Goal: Task Accomplishment & Management: Use online tool/utility

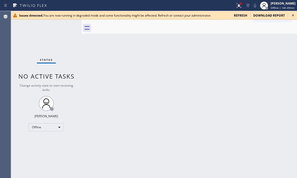
click at [292, 15] on icon at bounding box center [293, 15] width 6 height 6
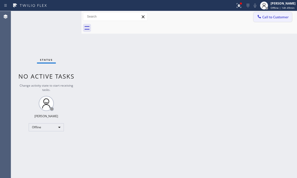
click at [270, 7] on span "Offline | 14h 49min" at bounding box center [282, 8] width 24 height 4
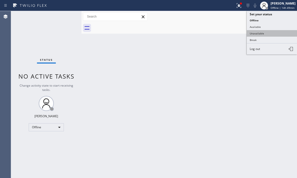
click at [259, 34] on button "Unavailable" at bounding box center [271, 33] width 50 height 7
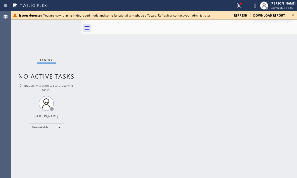
click at [293, 17] on icon at bounding box center [293, 15] width 6 height 6
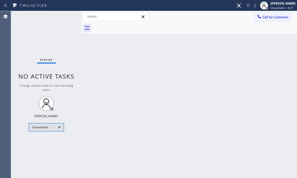
click at [58, 126] on div "Unavailable" at bounding box center [46, 127] width 35 height 8
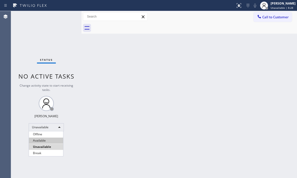
click at [49, 139] on li "Available" at bounding box center [46, 141] width 34 height 6
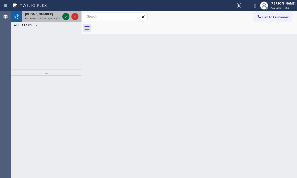
click at [65, 18] on icon at bounding box center [66, 17] width 6 height 6
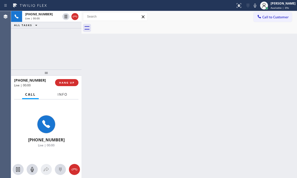
click at [68, 97] on button "Info" at bounding box center [62, 95] width 16 height 10
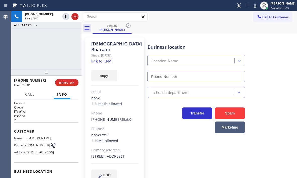
type input "[PHONE_NUMBER]"
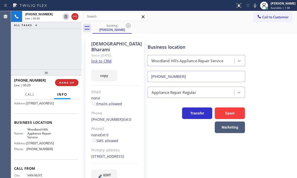
scroll to position [50, 0]
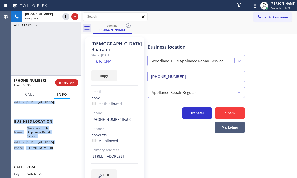
drag, startPoint x: 14, startPoint y: 129, endPoint x: 52, endPoint y: 166, distance: 53.3
click at [52, 166] on div "Context Queue: [Test] All Priority: 2 Customer Name: [GEOGRAPHIC_DATA] Phone: […" at bounding box center [46, 138] width 70 height 79
copy div "Customer Name: [GEOGRAPHIC_DATA] Phone: [PHONE_NUMBER] Address: [STREET_ADDRESS…"
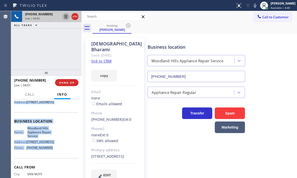
click at [66, 17] on icon at bounding box center [66, 17] width 6 height 6
click at [65, 17] on icon at bounding box center [66, 17] width 4 height 4
click at [252, 7] on icon at bounding box center [255, 6] width 6 height 6
click at [252, 6] on icon at bounding box center [255, 6] width 6 height 6
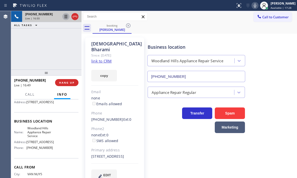
drag, startPoint x: 51, startPoint y: 48, endPoint x: 237, endPoint y: 116, distance: 198.1
click at [51, 48] on div "[PHONE_NUMBER] Live | 16:50 ALL TASKS ALL TASKS ACTIVE TASKS TASKS IN WRAP UP" at bounding box center [46, 40] width 70 height 59
click at [74, 19] on icon at bounding box center [75, 17] width 6 height 6
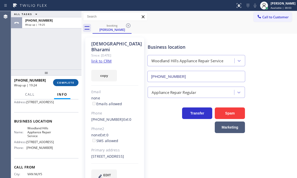
click at [69, 84] on span "COMPLETE" at bounding box center [65, 83] width 17 height 4
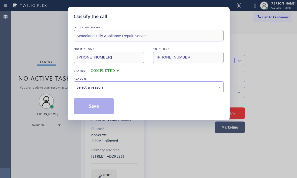
click at [116, 87] on div "Select a reason" at bounding box center [148, 87] width 144 height 6
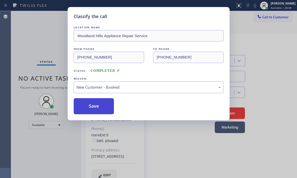
click at [88, 105] on button "Save" at bounding box center [94, 106] width 40 height 16
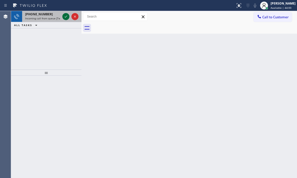
click at [64, 17] on icon at bounding box center [66, 17] width 6 height 6
click at [65, 16] on icon at bounding box center [66, 17] width 6 height 6
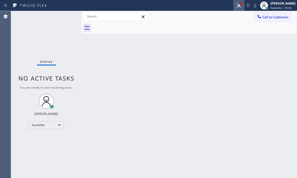
click at [237, 9] on button at bounding box center [238, 5] width 11 height 11
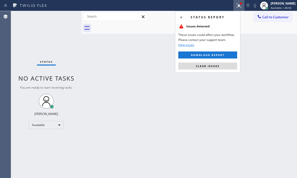
click at [261, 71] on div "Back to Dashboard Change Sender ID Customers Technicians Select a contact Outbo…" at bounding box center [188, 94] width 215 height 167
click at [227, 66] on button "Clear issues" at bounding box center [207, 66] width 59 height 7
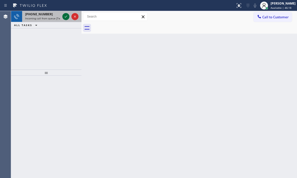
click at [67, 16] on icon at bounding box center [66, 17] width 3 height 2
click at [65, 18] on icon at bounding box center [66, 17] width 6 height 6
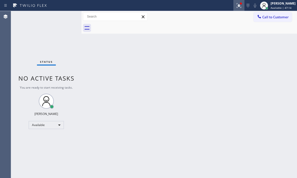
click at [236, 7] on icon at bounding box center [239, 6] width 6 height 6
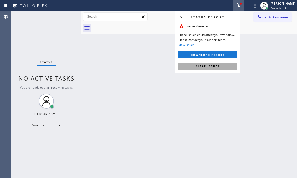
click at [223, 66] on button "Clear issues" at bounding box center [207, 66] width 59 height 7
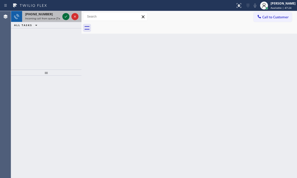
click at [67, 14] on icon at bounding box center [66, 17] width 6 height 6
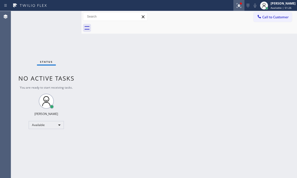
click at [236, 9] on button at bounding box center [238, 5] width 11 height 11
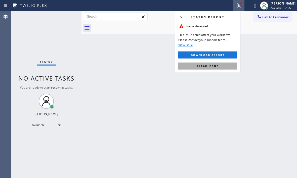
click at [213, 67] on span "Clear issue" at bounding box center [208, 66] width 22 height 4
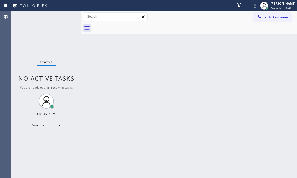
click at [64, 20] on div "Status No active tasks You are ready to start receiving tasks. [PERSON_NAME] Av…" at bounding box center [46, 94] width 70 height 167
click at [148, 95] on div "Back to Dashboard Change Sender ID Customers Technicians Select a contact Outbo…" at bounding box center [188, 94] width 215 height 167
click at [66, 15] on div "Status No active tasks You are ready to start receiving tasks. [PERSON_NAME] Av…" at bounding box center [46, 94] width 70 height 167
click at [265, 90] on div "Back to Dashboard Change Sender ID Customers Technicians Select a contact Outbo…" at bounding box center [188, 94] width 215 height 167
click at [270, 7] on span "Available | 1h 6min" at bounding box center [282, 8] width 24 height 4
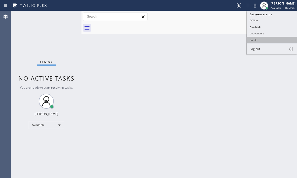
click at [256, 41] on button "Break" at bounding box center [271, 40] width 50 height 7
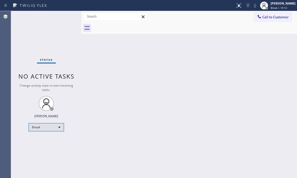
click at [54, 129] on div "Break" at bounding box center [46, 127] width 35 height 8
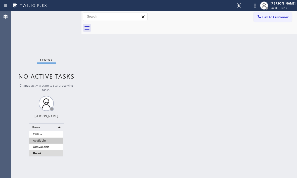
click at [48, 140] on li "Available" at bounding box center [46, 141] width 34 height 6
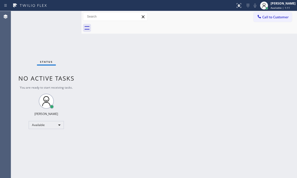
click at [125, 80] on div "Back to Dashboard Change Sender ID Customers Technicians Select a contact Outbo…" at bounding box center [188, 94] width 215 height 167
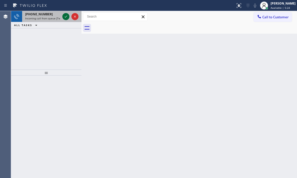
click at [65, 16] on icon at bounding box center [66, 17] width 6 height 6
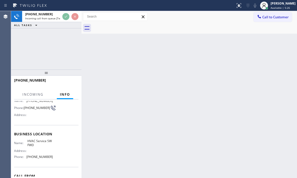
scroll to position [25, 0]
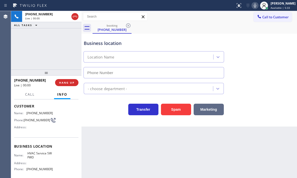
type input "[PHONE_NUMBER]"
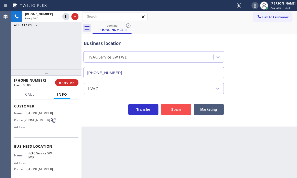
click at [177, 107] on button "Spam" at bounding box center [176, 110] width 30 height 12
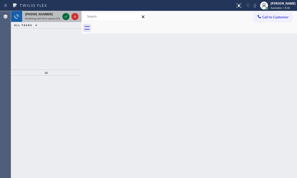
click at [69, 17] on div at bounding box center [65, 17] width 7 height 6
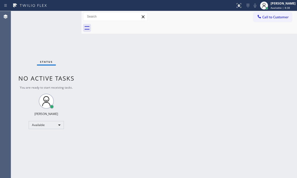
click at [67, 17] on div "Status No active tasks You are ready to start receiving tasks. [PERSON_NAME] Av…" at bounding box center [46, 94] width 70 height 167
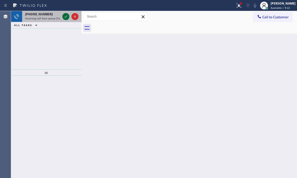
click at [65, 18] on icon at bounding box center [66, 17] width 6 height 6
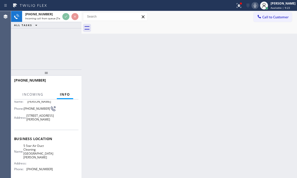
scroll to position [75, 0]
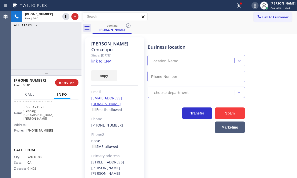
type input "[PHONE_NUMBER]"
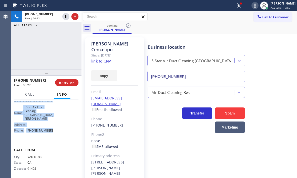
drag, startPoint x: 14, startPoint y: 106, endPoint x: 54, endPoint y: 145, distance: 55.8
click at [54, 145] on div "Context Queue: [Test] All Priority: 1 Customer Name: [PERSON_NAME] Phone: [PHON…" at bounding box center [46, 102] width 64 height 153
copy div "Customer Name: [PERSON_NAME] Phone: [PHONE_NUMBER] Address: [STREET_ADDRESS][PE…"
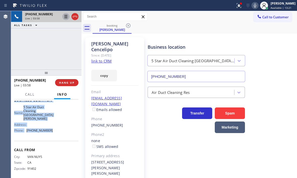
click at [66, 17] on icon at bounding box center [66, 17] width 6 height 6
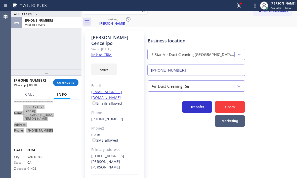
scroll to position [13, 0]
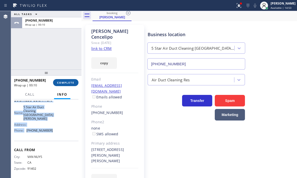
click at [63, 84] on span "COMPLETE" at bounding box center [65, 83] width 17 height 4
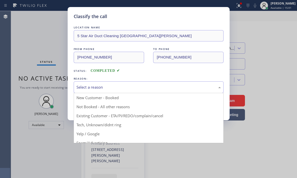
click at [120, 86] on div "Select a reason" at bounding box center [148, 87] width 144 height 6
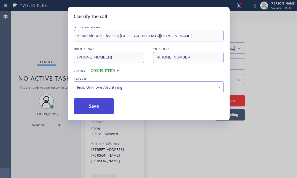
click at [98, 105] on button "Save" at bounding box center [94, 106] width 40 height 16
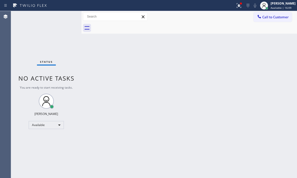
click at [177, 97] on div "Back to Dashboard Change Sender ID Customers Technicians Select a contact Outbo…" at bounding box center [188, 94] width 215 height 167
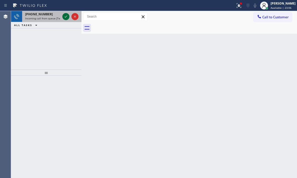
click at [66, 17] on icon at bounding box center [66, 17] width 3 height 2
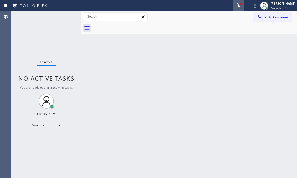
click at [236, 8] on icon at bounding box center [239, 6] width 6 height 6
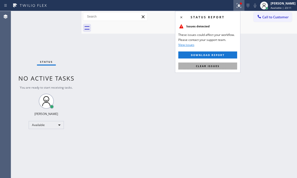
click at [227, 65] on button "Clear issues" at bounding box center [207, 66] width 59 height 7
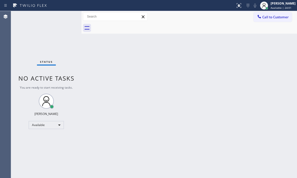
click at [66, 18] on div "Status No active tasks You are ready to start receiving tasks. [PERSON_NAME] Av…" at bounding box center [46, 94] width 70 height 167
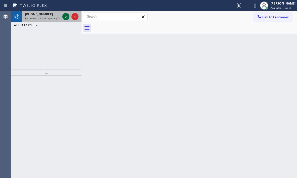
click at [69, 19] on icon at bounding box center [66, 17] width 6 height 6
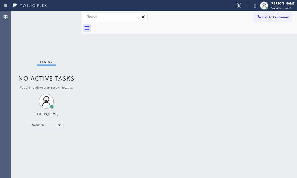
click at [67, 18] on div "Status No active tasks You are ready to start receiving tasks. [PERSON_NAME] Av…" at bounding box center [46, 94] width 70 height 167
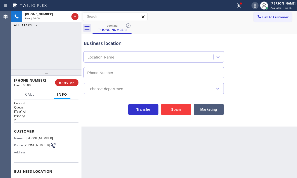
type input "[PHONE_NUMBER]"
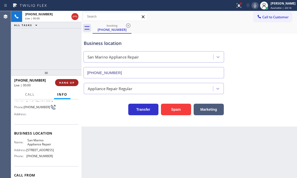
scroll to position [50, 0]
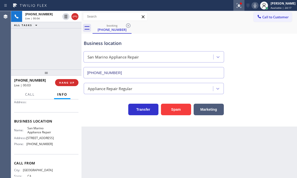
click at [236, 6] on icon at bounding box center [239, 6] width 6 height 6
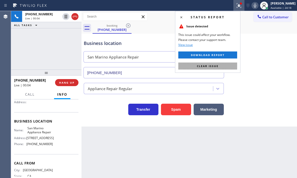
click at [222, 67] on button "Clear issue" at bounding box center [207, 66] width 59 height 7
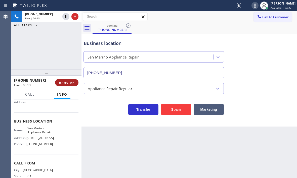
click at [64, 86] on button "HANG UP" at bounding box center [66, 82] width 23 height 7
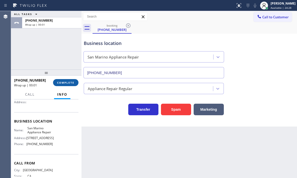
click at [68, 84] on span "COMPLETE" at bounding box center [65, 83] width 17 height 4
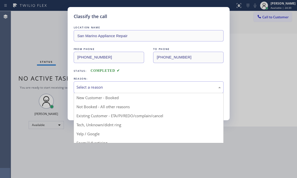
click at [137, 86] on div "Select a reason" at bounding box center [148, 87] width 144 height 6
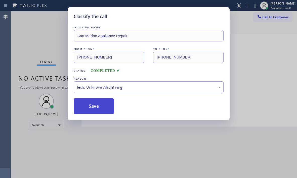
click at [96, 106] on button "Save" at bounding box center [94, 106] width 40 height 16
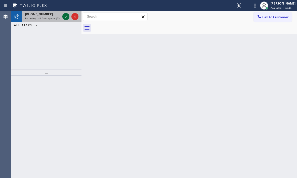
click at [64, 16] on icon at bounding box center [66, 17] width 6 height 6
click at [64, 17] on icon at bounding box center [66, 17] width 6 height 6
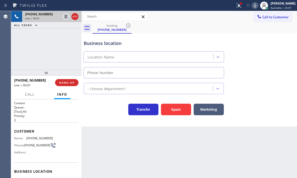
type input "[PHONE_NUMBER]"
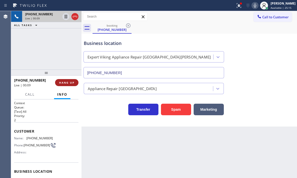
click at [70, 85] on button "HANG UP" at bounding box center [66, 82] width 23 height 7
click at [68, 83] on span "HANG UP" at bounding box center [66, 83] width 15 height 4
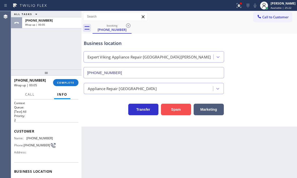
click at [176, 110] on button "Spam" at bounding box center [176, 110] width 30 height 12
click at [68, 83] on span "COMPLETE" at bounding box center [65, 83] width 17 height 4
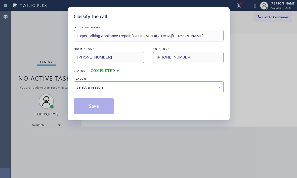
click at [140, 89] on div "Select a reason" at bounding box center [148, 87] width 144 height 6
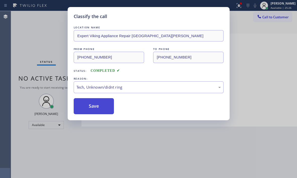
click at [100, 110] on button "Save" at bounding box center [94, 106] width 40 height 16
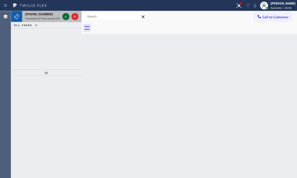
click at [63, 18] on icon at bounding box center [66, 17] width 6 height 6
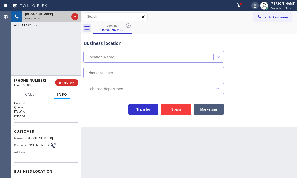
type input "[PHONE_NUMBER]"
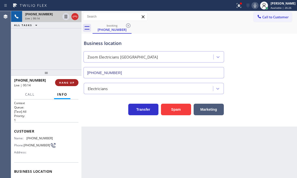
click at [64, 85] on button "HANG UP" at bounding box center [66, 82] width 23 height 7
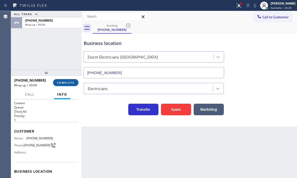
click at [64, 85] on button "COMPLETE" at bounding box center [65, 82] width 25 height 7
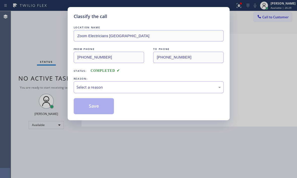
click at [125, 88] on div "Select a reason" at bounding box center [148, 87] width 144 height 6
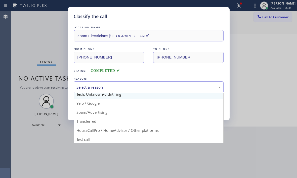
scroll to position [32, 0]
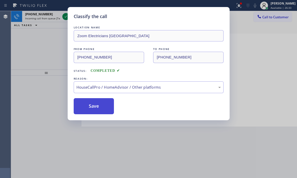
click at [99, 108] on button "Save" at bounding box center [94, 106] width 40 height 16
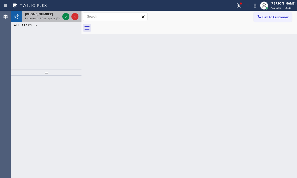
click at [62, 19] on div at bounding box center [70, 16] width 18 height 11
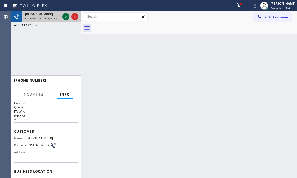
click at [64, 17] on icon at bounding box center [66, 17] width 6 height 6
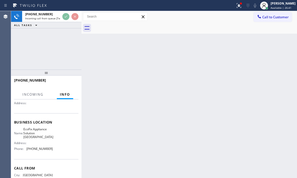
scroll to position [50, 0]
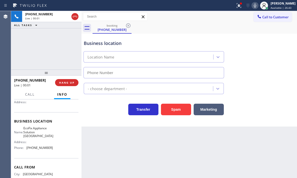
type input "[PHONE_NUMBER]"
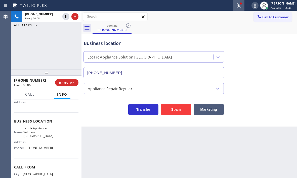
click at [238, 9] on button at bounding box center [238, 5] width 11 height 11
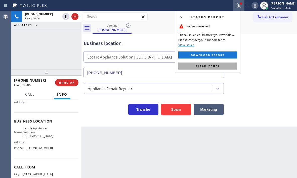
click at [214, 66] on span "Clear issues" at bounding box center [208, 66] width 24 height 4
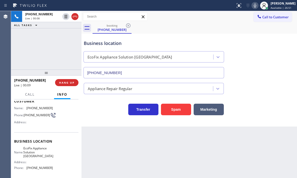
scroll to position [0, 0]
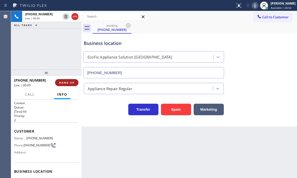
click at [71, 84] on span "HANG UP" at bounding box center [66, 83] width 15 height 4
click at [69, 82] on span "HANG UP" at bounding box center [66, 83] width 15 height 4
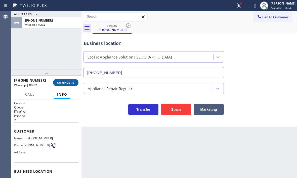
click at [64, 83] on span "COMPLETE" at bounding box center [65, 83] width 17 height 4
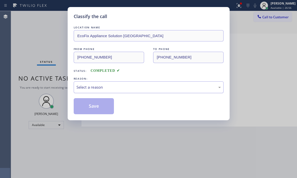
click at [139, 89] on div "Select a reason" at bounding box center [148, 87] width 144 height 6
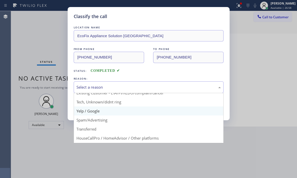
scroll to position [32, 0]
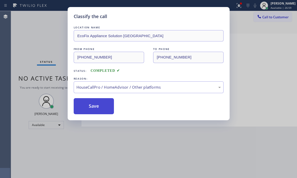
click at [109, 103] on button "Save" at bounding box center [94, 106] width 40 height 16
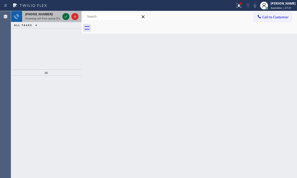
click at [65, 17] on icon at bounding box center [66, 17] width 3 height 2
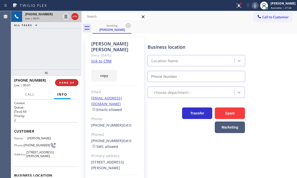
type input "[PHONE_NUMBER]"
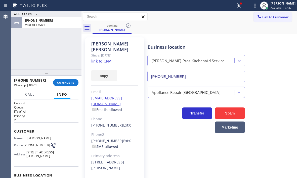
click at [65, 82] on span "COMPLETE" at bounding box center [65, 83] width 17 height 4
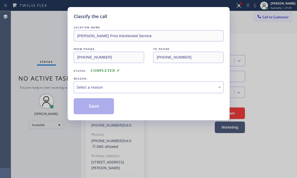
click at [129, 89] on div "Select a reason" at bounding box center [148, 87] width 144 height 6
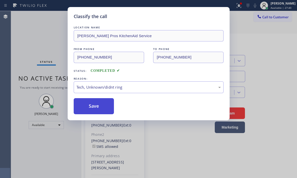
click at [97, 111] on button "Save" at bounding box center [94, 106] width 40 height 16
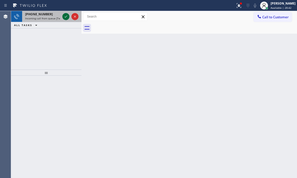
click at [62, 17] on div at bounding box center [65, 17] width 7 height 6
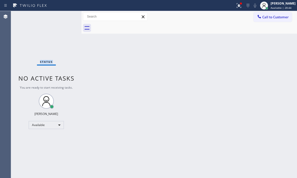
click at [63, 17] on div "Status No active tasks You are ready to start receiving tasks. [PERSON_NAME] Av…" at bounding box center [46, 94] width 70 height 167
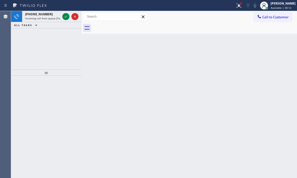
click at [64, 16] on icon at bounding box center [66, 17] width 6 height 6
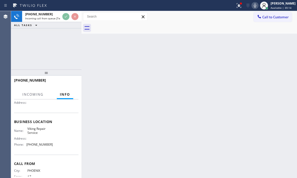
scroll to position [50, 0]
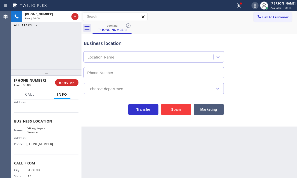
type input "[PHONE_NUMBER]"
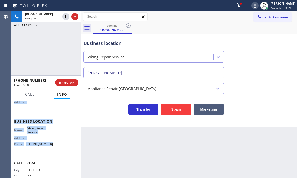
drag, startPoint x: 14, startPoint y: 130, endPoint x: 53, endPoint y: 151, distance: 44.1
click at [53, 151] on div "Context Queue: [Test] All Priority: 2 Customer Name: [PHONE_NUMBER] Phone: [PHO…" at bounding box center [46, 121] width 64 height 141
copy div "Customer Name: [PHONE_NUMBER] Phone: [PHONE_NUMBER] Address: Business location …"
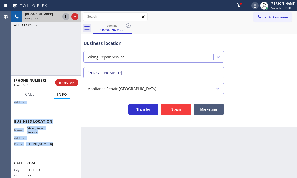
click at [65, 18] on icon at bounding box center [66, 17] width 3 height 4
click at [65, 17] on icon at bounding box center [66, 17] width 6 height 6
click at [66, 17] on icon at bounding box center [66, 17] width 3 height 4
click at [65, 18] on icon at bounding box center [66, 17] width 6 height 6
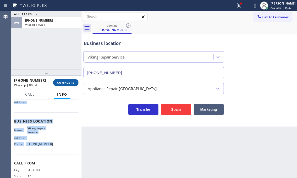
click at [73, 83] on span "COMPLETE" at bounding box center [65, 83] width 17 height 4
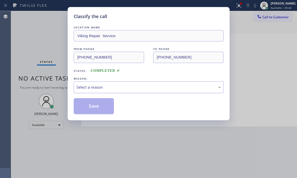
drag, startPoint x: 153, startPoint y: 88, endPoint x: 148, endPoint y: 91, distance: 5.6
click at [153, 88] on div "Select a reason" at bounding box center [148, 87] width 144 height 6
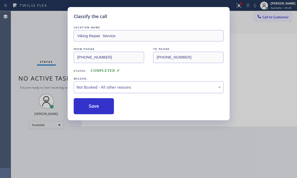
click at [105, 91] on div "Not Booked - All other reasons" at bounding box center [149, 87] width 150 height 12
click at [87, 104] on button "Save" at bounding box center [94, 106] width 40 height 16
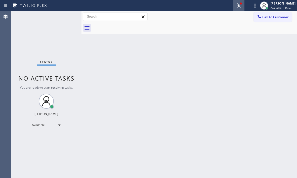
click at [238, 9] on button at bounding box center [238, 5] width 11 height 11
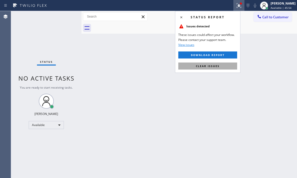
click at [222, 66] on button "Clear issues" at bounding box center [207, 66] width 59 height 7
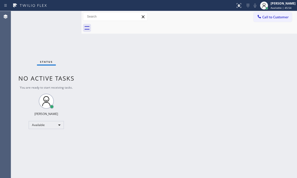
drag, startPoint x: 248, startPoint y: 73, endPoint x: 251, endPoint y: 74, distance: 3.6
click at [248, 73] on div "Back to Dashboard Change Sender ID Customers Technicians Select a contact Outbo…" at bounding box center [188, 94] width 215 height 167
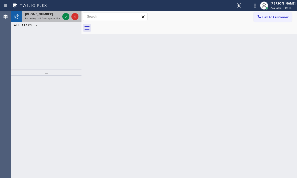
click at [61, 16] on div at bounding box center [70, 16] width 18 height 11
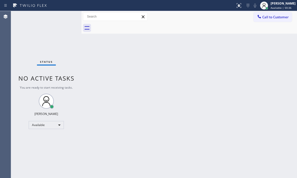
click at [219, 99] on div "Back to Dashboard Change Sender ID Customers Technicians Select a contact Outbo…" at bounding box center [188, 94] width 215 height 167
click at [274, 5] on div "[PERSON_NAME]" at bounding box center [282, 3] width 25 height 4
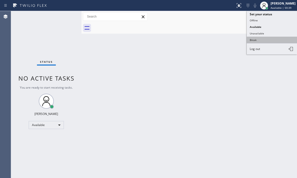
click at [256, 39] on button "Break" at bounding box center [271, 40] width 50 height 7
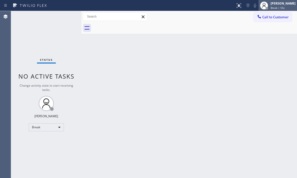
click at [279, 8] on span "Break | 55s" at bounding box center [277, 8] width 14 height 4
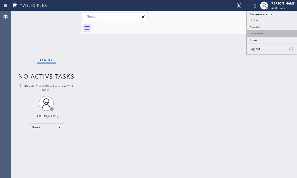
click at [260, 33] on button "Unavailable" at bounding box center [271, 33] width 50 height 7
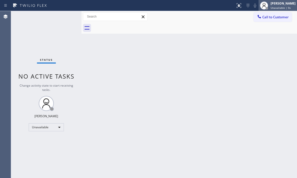
click at [270, 7] on span "Unavailable | 0s" at bounding box center [280, 8] width 20 height 4
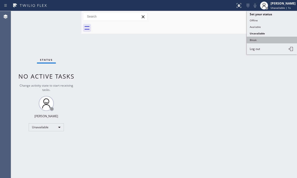
click at [256, 38] on button "Break" at bounding box center [271, 40] width 50 height 7
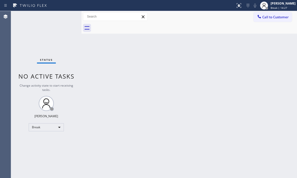
click at [46, 37] on div "Status No active tasks Change activity state to start receiving tasks. [PERSON_…" at bounding box center [46, 94] width 70 height 167
click at [52, 129] on div "Break" at bounding box center [46, 127] width 35 height 8
click at [51, 142] on li "Available" at bounding box center [46, 141] width 34 height 6
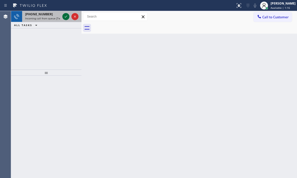
click at [66, 17] on icon at bounding box center [66, 17] width 6 height 6
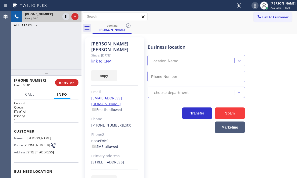
type input "[PHONE_NUMBER]"
click at [64, 17] on icon at bounding box center [66, 17] width 6 height 6
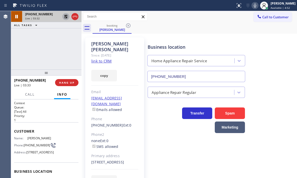
click at [65, 17] on icon at bounding box center [66, 17] width 4 height 4
click at [71, 84] on span "HANG UP" at bounding box center [66, 83] width 15 height 4
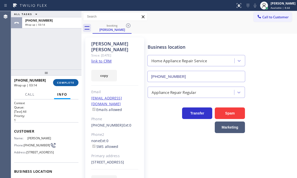
click at [69, 84] on span "COMPLETE" at bounding box center [65, 83] width 17 height 4
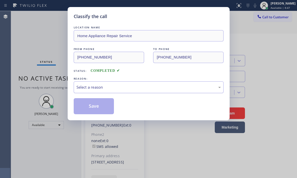
click at [111, 90] on div "Select a reason" at bounding box center [148, 87] width 144 height 6
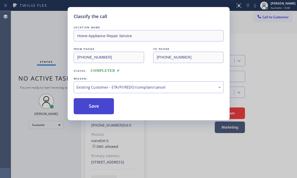
click at [92, 105] on button "Save" at bounding box center [94, 106] width 40 height 16
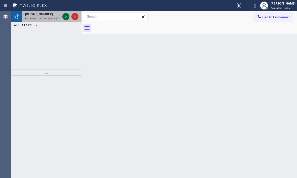
click at [65, 17] on icon at bounding box center [66, 17] width 3 height 2
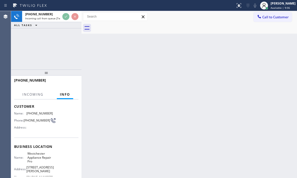
scroll to position [25, 0]
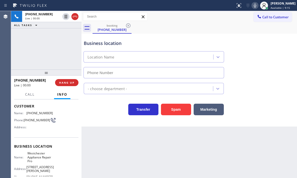
type input "[PHONE_NUMBER]"
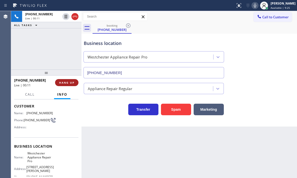
click at [70, 84] on button "HANG UP" at bounding box center [66, 82] width 23 height 7
click at [69, 84] on span "HANG UP" at bounding box center [66, 83] width 15 height 4
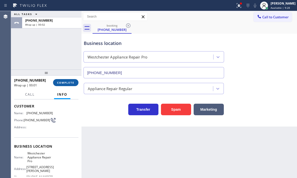
click at [74, 84] on button "COMPLETE" at bounding box center [65, 82] width 25 height 7
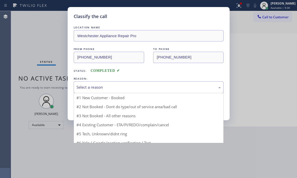
click at [136, 89] on div "Select a reason" at bounding box center [148, 87] width 144 height 6
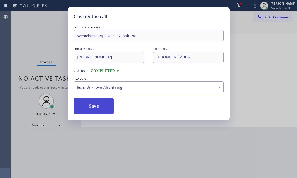
click at [88, 107] on button "Save" at bounding box center [94, 106] width 40 height 16
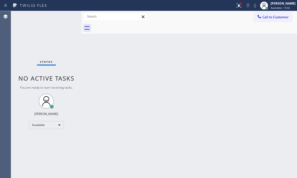
click at [35, 26] on div "Status No active tasks You are ready to start receiving tasks. [PERSON_NAME] Av…" at bounding box center [46, 94] width 70 height 167
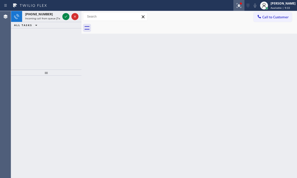
click at [237, 5] on icon at bounding box center [238, 5] width 3 height 2
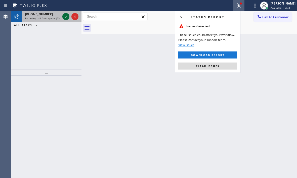
click at [66, 16] on icon at bounding box center [66, 17] width 6 height 6
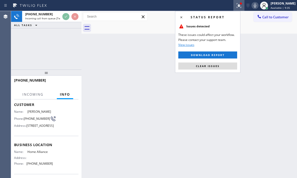
scroll to position [50, 0]
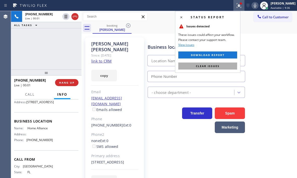
type input "[PHONE_NUMBER]"
click at [206, 67] on span "Clear issues" at bounding box center [208, 66] width 24 height 4
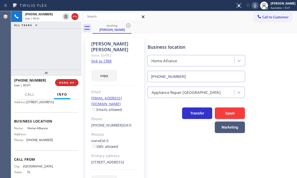
click at [105, 59] on link "link to CRM" at bounding box center [101, 61] width 20 height 5
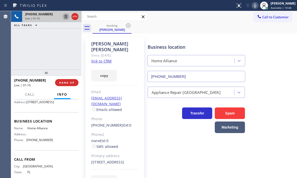
click at [66, 17] on icon at bounding box center [66, 17] width 6 height 6
click at [67, 19] on icon at bounding box center [66, 17] width 6 height 6
click at [70, 85] on button "HANG UP" at bounding box center [66, 82] width 23 height 7
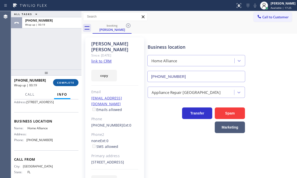
click at [65, 81] on span "COMPLETE" at bounding box center [65, 83] width 17 height 4
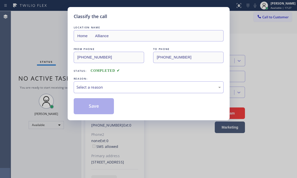
click at [119, 85] on div "Select a reason" at bounding box center [148, 87] width 144 height 6
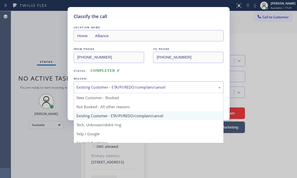
click at [116, 87] on div "Existing Customer - ETA/PI/REDO/complain/cancel" at bounding box center [148, 87] width 144 height 6
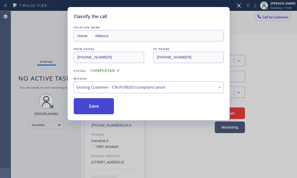
click at [94, 101] on button "Save" at bounding box center [94, 106] width 40 height 16
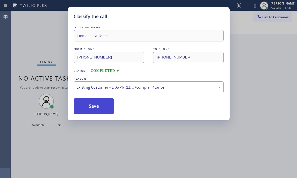
click at [96, 103] on button "Save" at bounding box center [94, 106] width 40 height 16
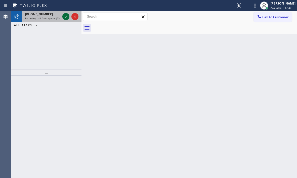
click at [64, 15] on icon at bounding box center [66, 17] width 6 height 6
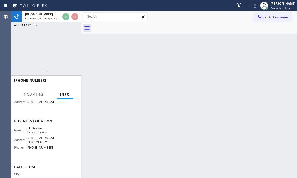
scroll to position [75, 0]
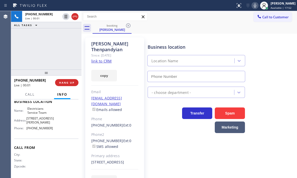
type input "[PHONE_NUMBER]"
click at [104, 62] on link "link to CRM" at bounding box center [101, 61] width 20 height 5
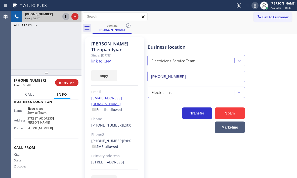
click at [65, 16] on icon at bounding box center [66, 17] width 6 height 6
click at [64, 18] on icon at bounding box center [66, 17] width 6 height 6
drag, startPoint x: 44, startPoint y: 80, endPoint x: 18, endPoint y: 79, distance: 26.1
click at [18, 79] on div "[PHONE_NUMBER]" at bounding box center [32, 80] width 37 height 5
copy span "8888098940"
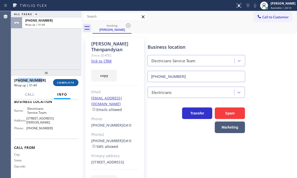
click at [70, 84] on span "COMPLETE" at bounding box center [65, 83] width 17 height 4
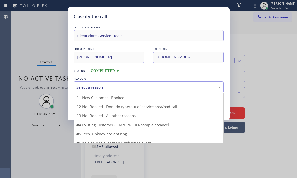
click at [146, 87] on div "Select a reason" at bounding box center [148, 87] width 144 height 6
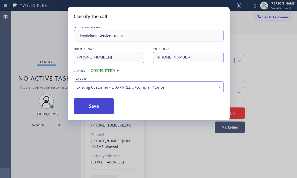
click at [94, 105] on button "Save" at bounding box center [94, 106] width 40 height 16
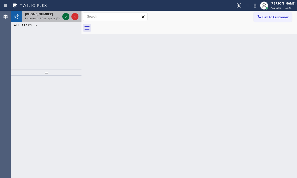
click at [67, 15] on icon at bounding box center [66, 17] width 6 height 6
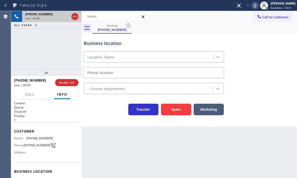
type input "[PHONE_NUMBER]"
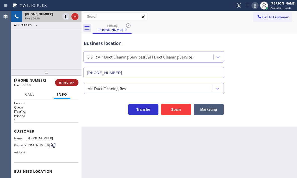
click at [64, 82] on span "HANG UP" at bounding box center [66, 83] width 15 height 4
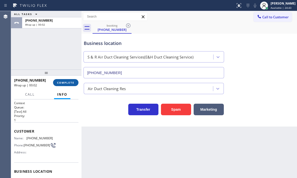
click at [64, 82] on span "COMPLETE" at bounding box center [65, 83] width 17 height 4
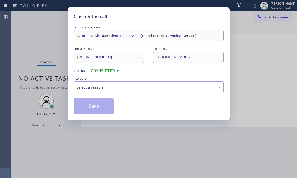
click at [161, 87] on div "Select a reason" at bounding box center [148, 87] width 144 height 6
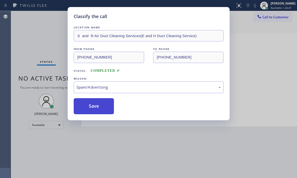
click at [93, 109] on button "Save" at bounding box center [94, 106] width 40 height 16
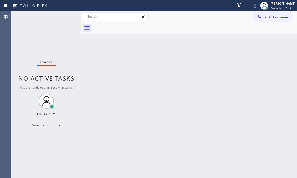
click at [67, 17] on div "Status No active tasks You are ready to start receiving tasks. [PERSON_NAME] Av…" at bounding box center [46, 94] width 70 height 167
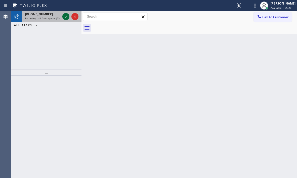
click at [67, 18] on icon at bounding box center [66, 17] width 6 height 6
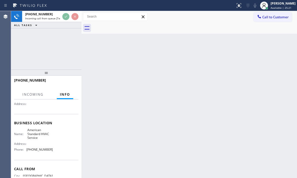
scroll to position [50, 0]
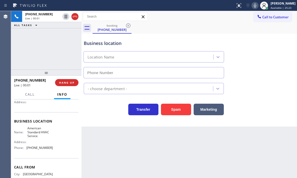
type input "[PHONE_NUMBER]"
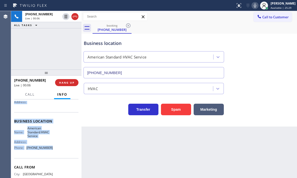
drag, startPoint x: 15, startPoint y: 131, endPoint x: 48, endPoint y: 154, distance: 40.8
click at [48, 154] on div "Context Queue: [Test] All Priority: 1 Customer Name: [PHONE_NUMBER] Phone: [PHO…" at bounding box center [46, 123] width 64 height 145
copy div "Customer Name: [PHONE_NUMBER] Phone: [PHONE_NUMBER] Address: Business location …"
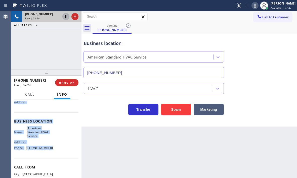
click at [65, 17] on icon at bounding box center [66, 17] width 6 height 6
click at [66, 17] on icon at bounding box center [66, 17] width 4 height 4
click at [66, 17] on icon at bounding box center [66, 17] width 3 height 4
click at [66, 18] on icon at bounding box center [66, 17] width 4 height 4
click at [74, 18] on icon at bounding box center [75, 17] width 6 height 6
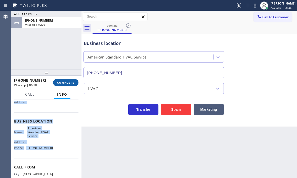
click at [67, 81] on span "COMPLETE" at bounding box center [65, 83] width 17 height 4
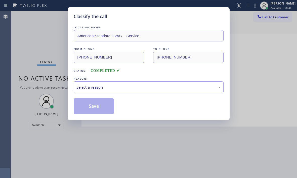
click at [144, 88] on div "Select a reason" at bounding box center [148, 87] width 144 height 6
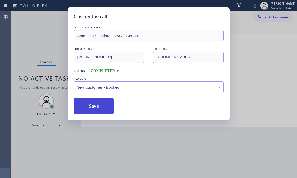
click at [96, 104] on button "Save" at bounding box center [94, 106] width 40 height 16
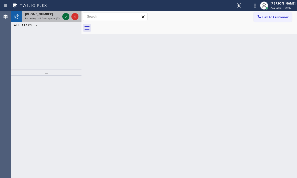
click at [68, 16] on icon at bounding box center [66, 17] width 6 height 6
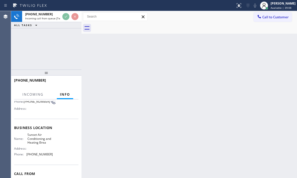
scroll to position [50, 0]
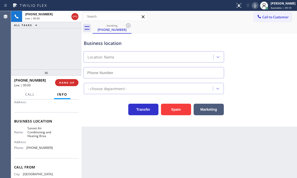
type input "[PHONE_NUMBER]"
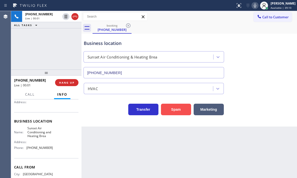
click at [174, 107] on button "Spam" at bounding box center [176, 110] width 30 height 12
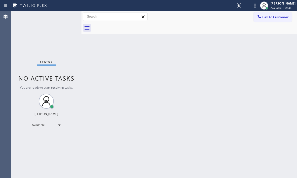
click at [151, 96] on div "Back to Dashboard Change Sender ID Customers Technicians Select a contact Outbo…" at bounding box center [188, 94] width 215 height 167
click at [63, 16] on div "Status No active tasks You are ready to start receiving tasks. [PERSON_NAME] Av…" at bounding box center [46, 94] width 70 height 167
click at [63, 15] on div "Status No active tasks You are ready to start receiving tasks. [PERSON_NAME] Av…" at bounding box center [46, 94] width 70 height 167
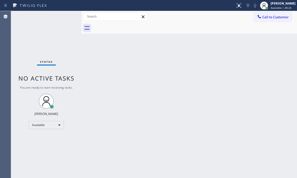
click at [63, 15] on div "Status No active tasks You are ready to start receiving tasks. [PERSON_NAME] Av…" at bounding box center [46, 94] width 70 height 167
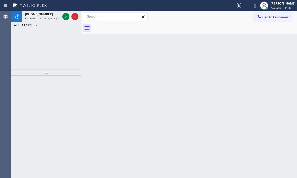
click at [61, 15] on div at bounding box center [70, 16] width 18 height 11
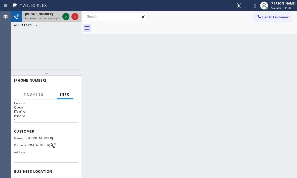
click at [64, 16] on icon at bounding box center [66, 17] width 6 height 6
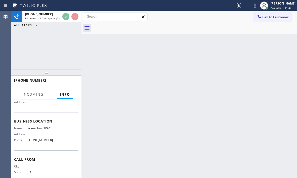
scroll to position [64, 0]
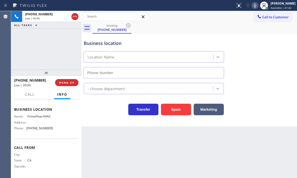
type input "[PHONE_NUMBER]"
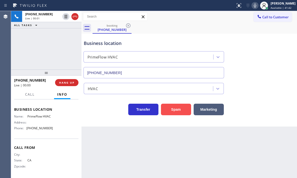
click at [169, 111] on button "Spam" at bounding box center [176, 110] width 30 height 12
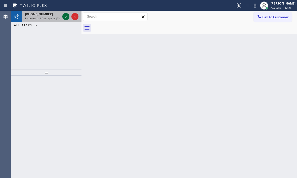
click at [65, 16] on icon at bounding box center [66, 17] width 6 height 6
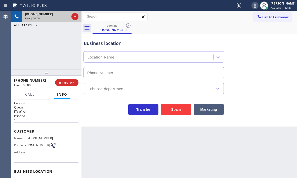
type input "[PHONE_NUMBER]"
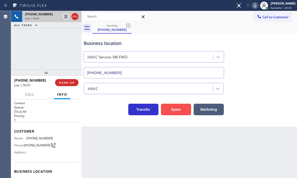
click at [162, 109] on button "Spam" at bounding box center [176, 110] width 30 height 12
click at [167, 108] on button "Spam" at bounding box center [176, 110] width 30 height 12
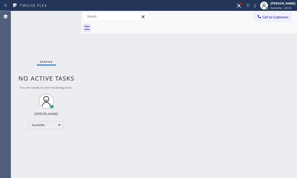
click at [65, 16] on div "Status No active tasks You are ready to start receiving tasks. [PERSON_NAME] Av…" at bounding box center [46, 94] width 70 height 167
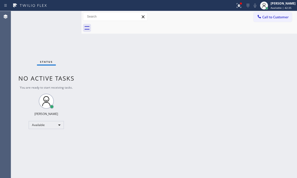
click at [65, 16] on div "Status No active tasks You are ready to start receiving tasks. [PERSON_NAME] Av…" at bounding box center [46, 94] width 70 height 167
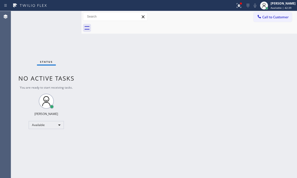
click at [65, 16] on div "Status No active tasks You are ready to start receiving tasks. [PERSON_NAME] Av…" at bounding box center [46, 94] width 70 height 167
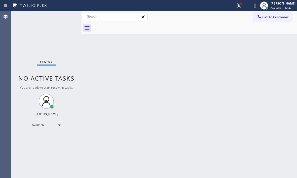
click at [65, 16] on div "Status No active tasks You are ready to start receiving tasks. [PERSON_NAME] Av…" at bounding box center [46, 94] width 70 height 167
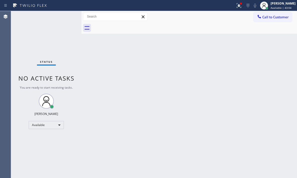
click at [65, 16] on div "Status No active tasks You are ready to start receiving tasks. [PERSON_NAME] Av…" at bounding box center [46, 94] width 70 height 167
click at [64, 17] on div "Status No active tasks You are ready to start receiving tasks. [PERSON_NAME] Av…" at bounding box center [46, 94] width 70 height 167
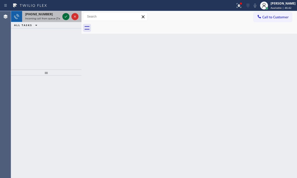
click at [65, 15] on icon at bounding box center [66, 17] width 6 height 6
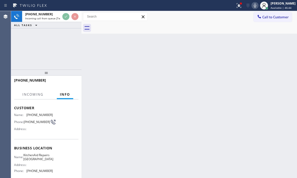
scroll to position [50, 0]
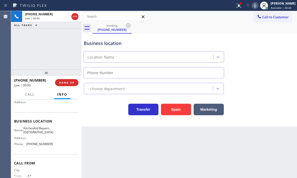
type input "[PHONE_NUMBER]"
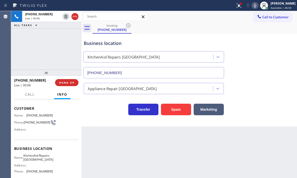
scroll to position [0, 0]
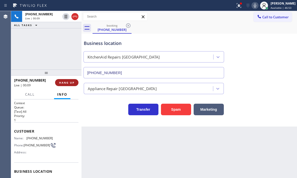
click at [70, 83] on span "HANG UP" at bounding box center [66, 83] width 15 height 4
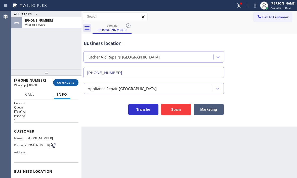
click at [72, 85] on button "COMPLETE" at bounding box center [65, 82] width 25 height 7
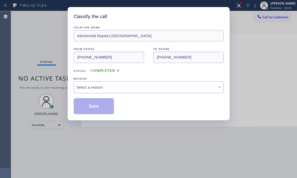
click at [105, 88] on div "Select a reason" at bounding box center [148, 87] width 144 height 6
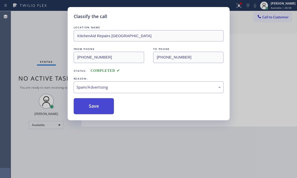
click at [95, 113] on button "Save" at bounding box center [94, 106] width 40 height 16
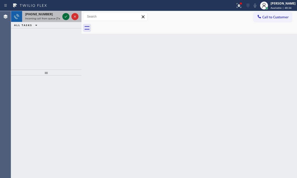
click at [66, 17] on icon at bounding box center [66, 17] width 3 height 2
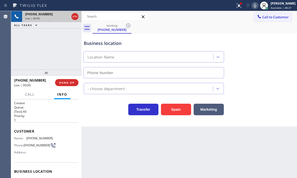
type input "[PHONE_NUMBER]"
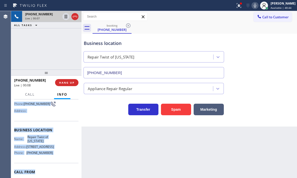
scroll to position [50, 0]
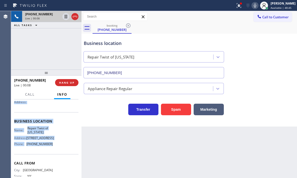
drag, startPoint x: 13, startPoint y: 131, endPoint x: 57, endPoint y: 157, distance: 50.9
click at [57, 157] on div "Context Queue: [Test] All Priority: 1 Customer Name: [PHONE_NUMBER] Phone: [PHO…" at bounding box center [46, 138] width 70 height 79
copy div "Customer Name: [PHONE_NUMBER] Phone: [PHONE_NUMBER] Address: Business location …"
click at [69, 83] on span "HANG UP" at bounding box center [66, 83] width 15 height 4
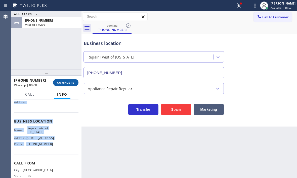
click at [67, 83] on span "COMPLETE" at bounding box center [65, 83] width 17 height 4
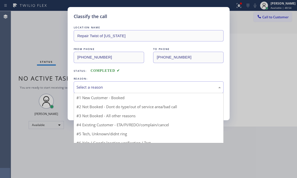
click at [110, 86] on div "Select a reason" at bounding box center [148, 87] width 144 height 6
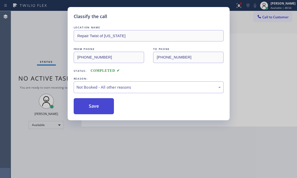
click at [98, 107] on button "Save" at bounding box center [94, 106] width 40 height 16
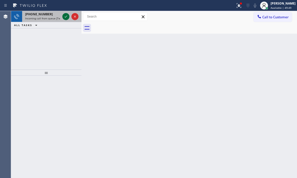
click at [64, 17] on icon at bounding box center [66, 17] width 6 height 6
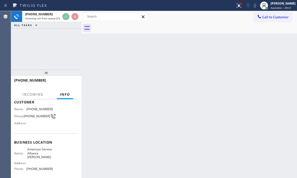
scroll to position [50, 0]
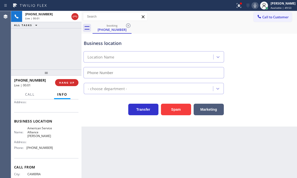
type input "[PHONE_NUMBER]"
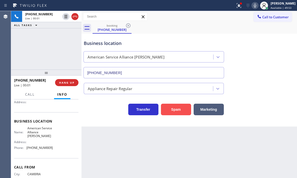
click at [173, 110] on button "Spam" at bounding box center [176, 110] width 30 height 12
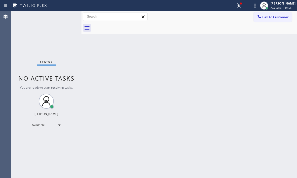
click at [65, 17] on div "Status No active tasks You are ready to start receiving tasks. [PERSON_NAME] Av…" at bounding box center [46, 94] width 70 height 167
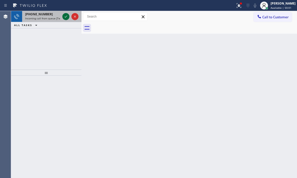
click at [65, 17] on icon at bounding box center [66, 17] width 3 height 2
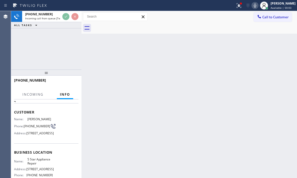
scroll to position [50, 0]
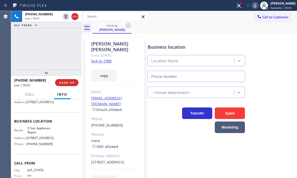
type input "[PHONE_NUMBER]"
click at [73, 83] on span "HANG UP" at bounding box center [66, 83] width 15 height 4
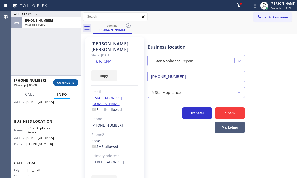
click at [69, 86] on button "COMPLETE" at bounding box center [65, 82] width 25 height 7
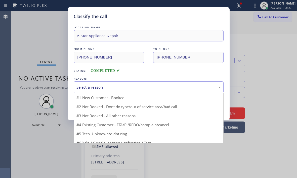
click at [121, 87] on div "Select a reason" at bounding box center [148, 87] width 144 height 6
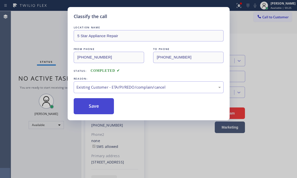
click at [101, 106] on button "Save" at bounding box center [94, 106] width 40 height 16
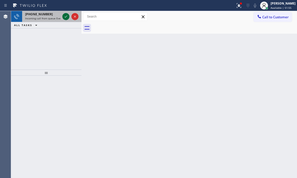
click at [64, 17] on icon at bounding box center [66, 17] width 6 height 6
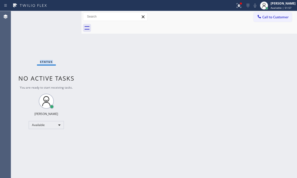
click at [64, 17] on div "Status No active tasks You are ready to start receiving tasks. [PERSON_NAME] Av…" at bounding box center [46, 94] width 70 height 167
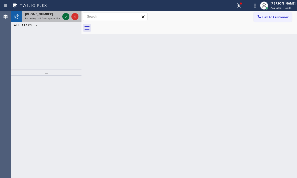
click at [64, 15] on icon at bounding box center [66, 17] width 6 height 6
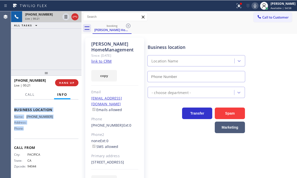
scroll to position [75, 0]
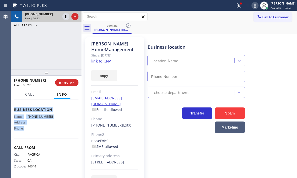
drag, startPoint x: 13, startPoint y: 130, endPoint x: 51, endPoint y: 137, distance: 38.1
click at [51, 137] on div "Context Queue: Everybody Priority: 1 Customer Name: [PERSON_NAME] Phone: [PHONE…" at bounding box center [46, 138] width 70 height 79
copy div "Customer Name: [PERSON_NAME] Phone: [PHONE_NUMBER] Address: [STREET_ADDRESS] Bu…"
click at [76, 19] on icon at bounding box center [75, 17] width 6 height 6
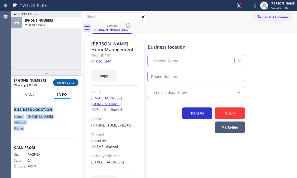
click at [65, 83] on span "COMPLETE" at bounding box center [65, 83] width 17 height 4
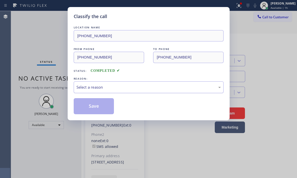
drag, startPoint x: 97, startPoint y: 86, endPoint x: 98, endPoint y: 90, distance: 4.5
click at [97, 86] on div "Select a reason" at bounding box center [148, 87] width 144 height 6
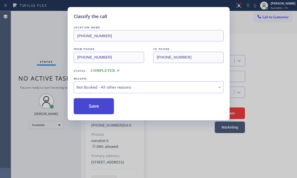
click at [84, 108] on button "Save" at bounding box center [94, 106] width 40 height 16
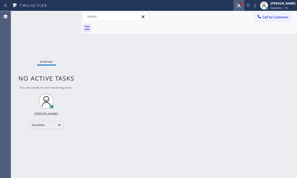
click at [236, 6] on icon at bounding box center [239, 6] width 6 height 6
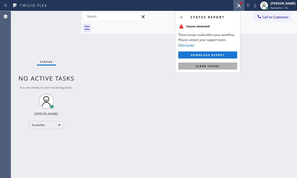
click at [216, 65] on span "Clear issues" at bounding box center [208, 66] width 24 height 4
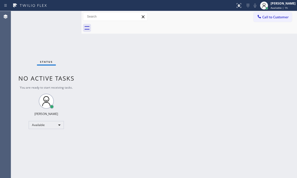
click at [64, 18] on div "Status No active tasks You are ready to start receiving tasks. [PERSON_NAME] Av…" at bounding box center [46, 94] width 70 height 167
click at [211, 103] on div "Back to Dashboard Change Sender ID Customers Technicians Select a contact Outbo…" at bounding box center [188, 94] width 215 height 167
click at [192, 92] on div "Back to Dashboard Change Sender ID Customers Technicians Select a contact Outbo…" at bounding box center [188, 94] width 215 height 167
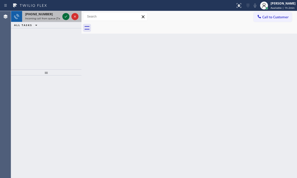
click at [65, 17] on icon at bounding box center [66, 17] width 3 height 2
click at [64, 16] on icon at bounding box center [66, 17] width 6 height 6
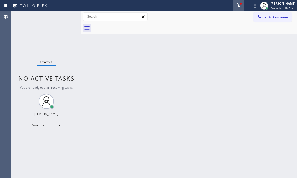
click at [236, 6] on icon at bounding box center [237, 5] width 3 height 4
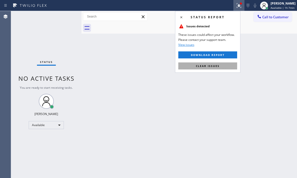
click at [209, 64] on button "Clear issues" at bounding box center [207, 66] width 59 height 7
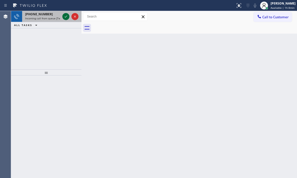
click at [63, 15] on icon at bounding box center [66, 17] width 6 height 6
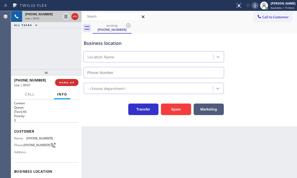
type input "[PHONE_NUMBER]"
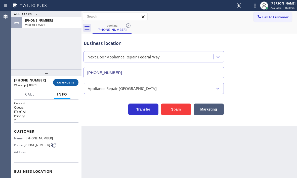
click at [60, 84] on span "COMPLETE" at bounding box center [65, 83] width 17 height 4
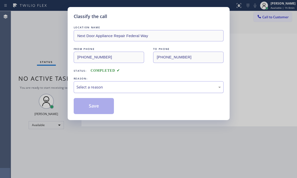
click at [110, 87] on div "Select a reason" at bounding box center [148, 87] width 144 height 6
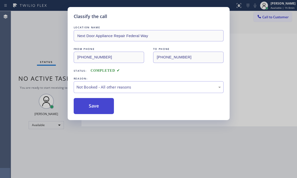
click at [83, 108] on button "Save" at bounding box center [94, 106] width 40 height 16
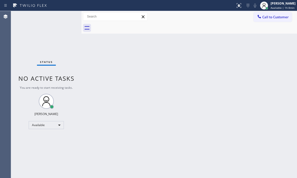
click at [52, 36] on div "Status No active tasks You are ready to start receiving tasks. [PERSON_NAME] Av…" at bounding box center [46, 94] width 70 height 167
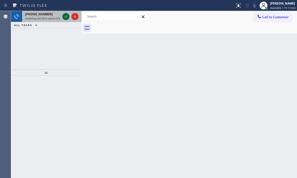
click at [66, 18] on icon at bounding box center [66, 17] width 6 height 6
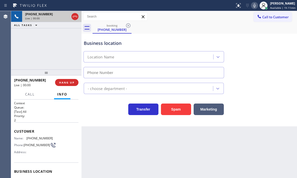
type input "[PHONE_NUMBER]"
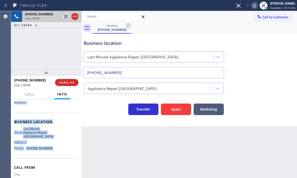
scroll to position [50, 0]
drag, startPoint x: 14, startPoint y: 131, endPoint x: 53, endPoint y: 154, distance: 45.4
click at [53, 154] on div "Context Queue: [Test] All Priority: 2 Customer Name: [PHONE_NUMBER] Phone: [PHO…" at bounding box center [46, 139] width 70 height 79
copy div "Customer Name: [PHONE_NUMBER] Phone: [PHONE_NUMBER] Address: Business location …"
click at [67, 84] on span "HANG UP" at bounding box center [66, 83] width 15 height 4
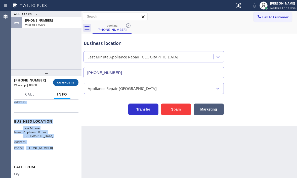
click at [73, 82] on span "COMPLETE" at bounding box center [65, 83] width 17 height 4
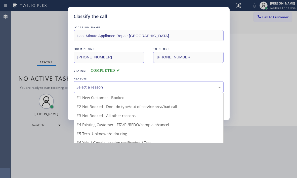
click at [108, 85] on div "Select a reason" at bounding box center [148, 87] width 144 height 6
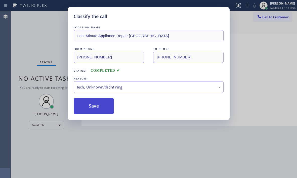
click at [100, 108] on button "Save" at bounding box center [94, 106] width 40 height 16
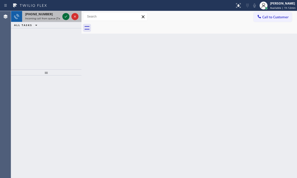
click at [64, 16] on icon at bounding box center [66, 17] width 6 height 6
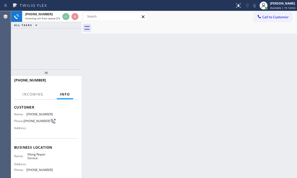
scroll to position [68, 0]
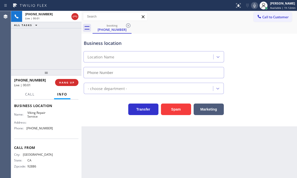
type input "[PHONE_NUMBER]"
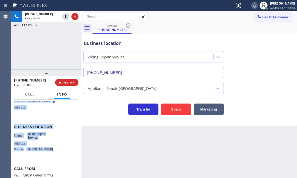
scroll to position [50, 0]
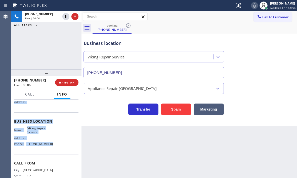
drag, startPoint x: 15, startPoint y: 131, endPoint x: 67, endPoint y: 150, distance: 56.1
click at [55, 147] on div "Context Queue: [Test] All Priority: 1 Customer Name: [PHONE_NUMBER] Phone: [PHO…" at bounding box center [46, 121] width 64 height 141
copy div "Customer Name: [PHONE_NUMBER] Phone: [PHONE_NUMBER] Address: Business location …"
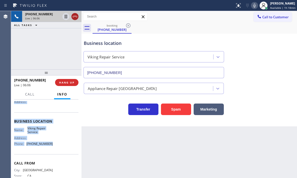
click at [76, 18] on icon at bounding box center [75, 17] width 6 height 6
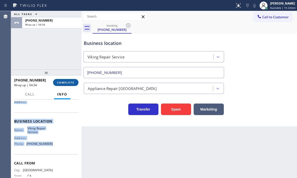
click at [66, 81] on span "COMPLETE" at bounding box center [65, 83] width 17 height 4
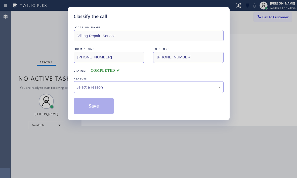
click at [121, 89] on div "Select a reason" at bounding box center [148, 87] width 144 height 6
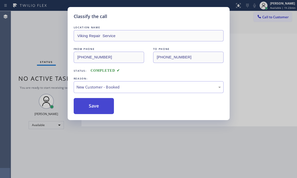
click at [99, 108] on button "Save" at bounding box center [94, 106] width 40 height 16
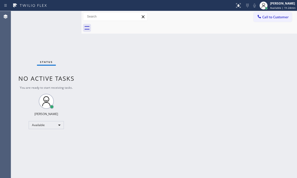
click at [66, 17] on div "Status No active tasks You are ready to start receiving tasks. [PERSON_NAME] Av…" at bounding box center [46, 94] width 70 height 167
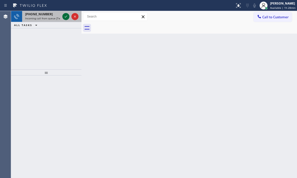
click at [65, 17] on icon at bounding box center [66, 17] width 6 height 6
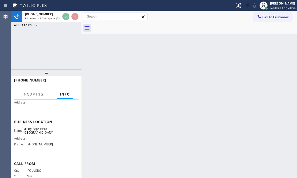
scroll to position [50, 0]
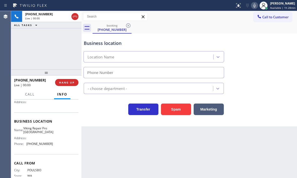
type input "[PHONE_NUMBER]"
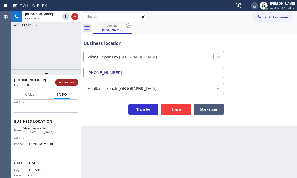
click at [66, 84] on span "HANG UP" at bounding box center [66, 83] width 15 height 4
click at [64, 83] on span "HANG UP" at bounding box center [66, 83] width 15 height 4
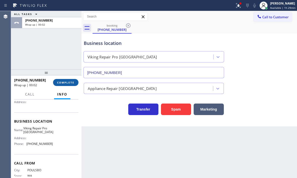
click at [66, 83] on span "COMPLETE" at bounding box center [65, 83] width 17 height 4
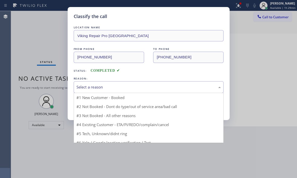
click at [105, 86] on div "Select a reason" at bounding box center [148, 87] width 144 height 6
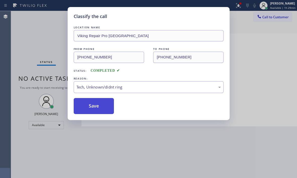
click at [92, 111] on button "Save" at bounding box center [94, 106] width 40 height 16
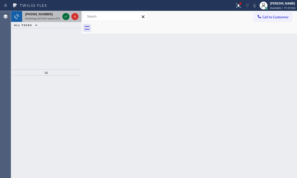
click at [65, 16] on icon at bounding box center [66, 17] width 6 height 6
click at [65, 19] on icon at bounding box center [66, 17] width 6 height 6
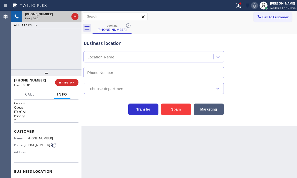
type input "[PHONE_NUMBER]"
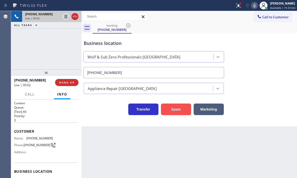
click at [177, 111] on button "Spam" at bounding box center [176, 110] width 30 height 12
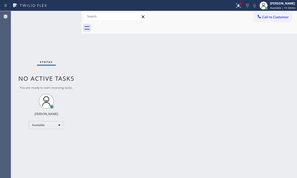
click at [64, 17] on div "Status No active tasks You are ready to start receiving tasks. [PERSON_NAME] Av…" at bounding box center [46, 94] width 70 height 167
click at [65, 17] on div "Status No active tasks You are ready to start receiving tasks. [PERSON_NAME] Av…" at bounding box center [46, 94] width 70 height 167
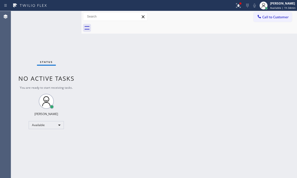
click at [65, 17] on div "Status No active tasks You are ready to start receiving tasks. [PERSON_NAME] Av…" at bounding box center [46, 94] width 70 height 167
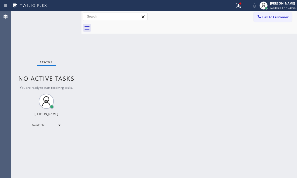
click at [65, 17] on div "Status No active tasks You are ready to start receiving tasks. [PERSON_NAME] Av…" at bounding box center [46, 94] width 70 height 167
click at [58, 127] on div "Available" at bounding box center [46, 125] width 35 height 8
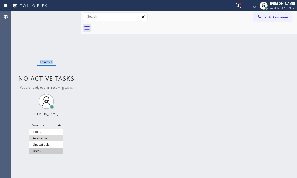
click at [49, 151] on li "Break" at bounding box center [46, 151] width 34 height 6
